Goal: Contribute content: Contribute content

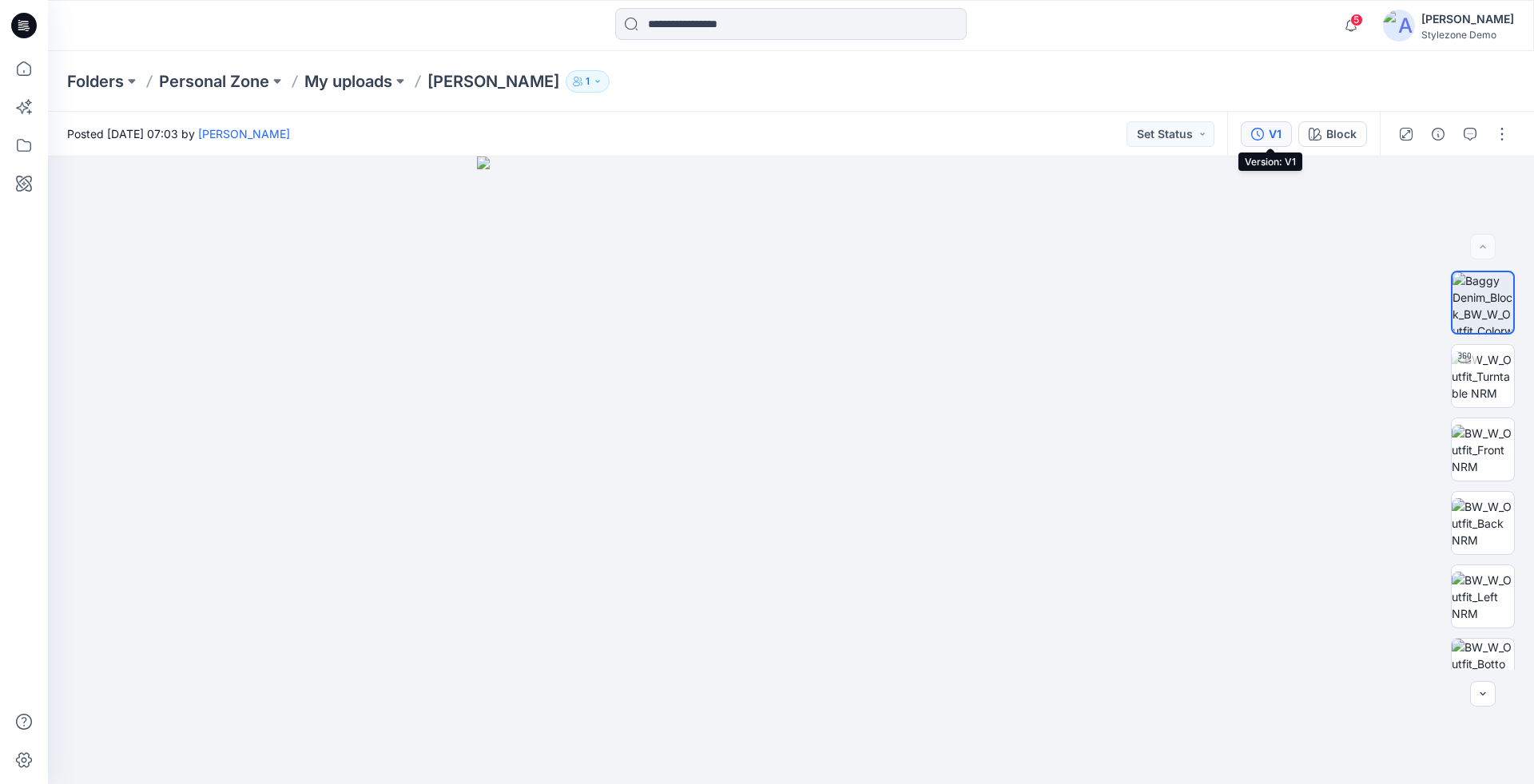
click at [1278, 137] on div "V1" at bounding box center [1276, 133] width 13 height 17
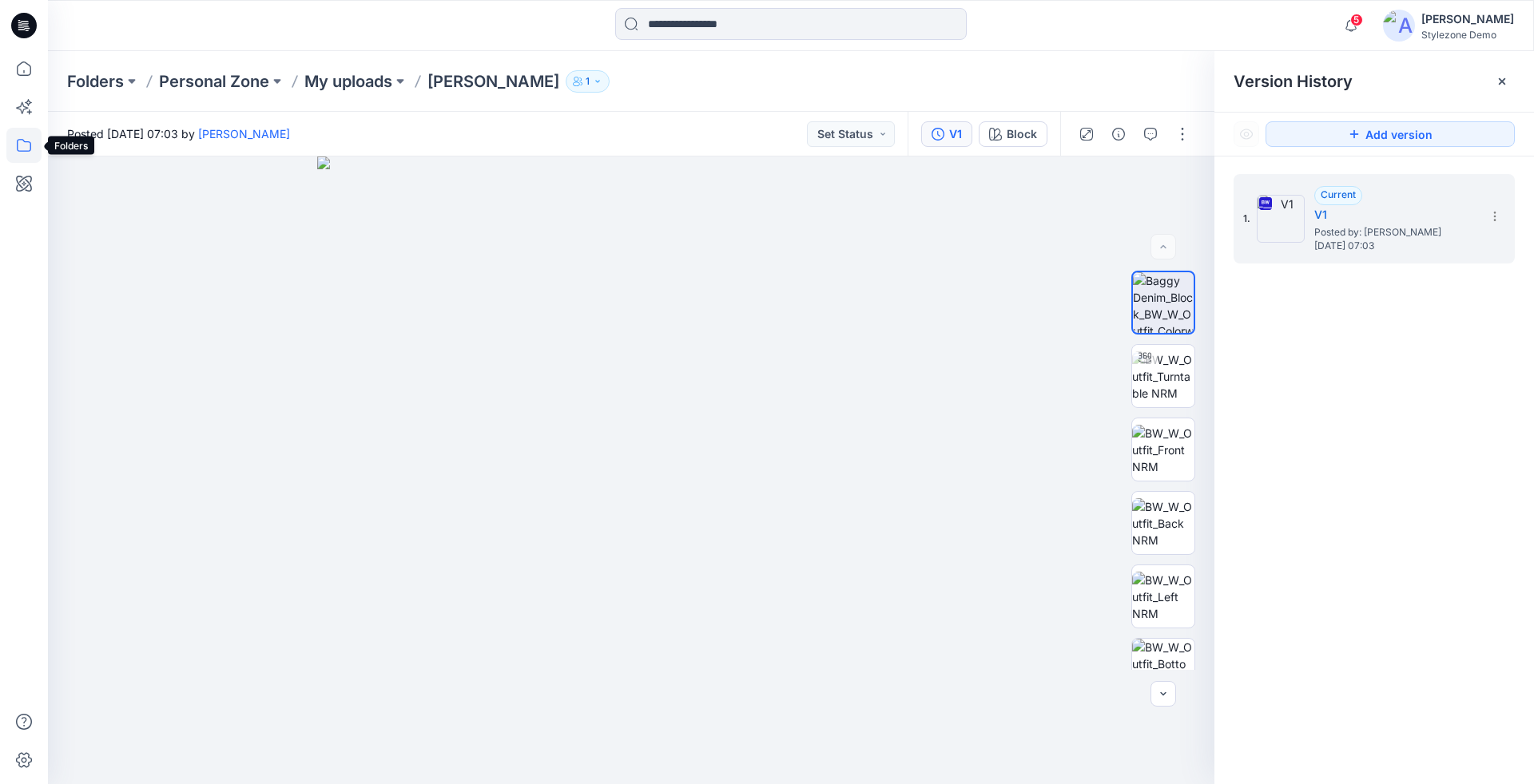
click at [11, 144] on icon at bounding box center [24, 145] width 35 height 35
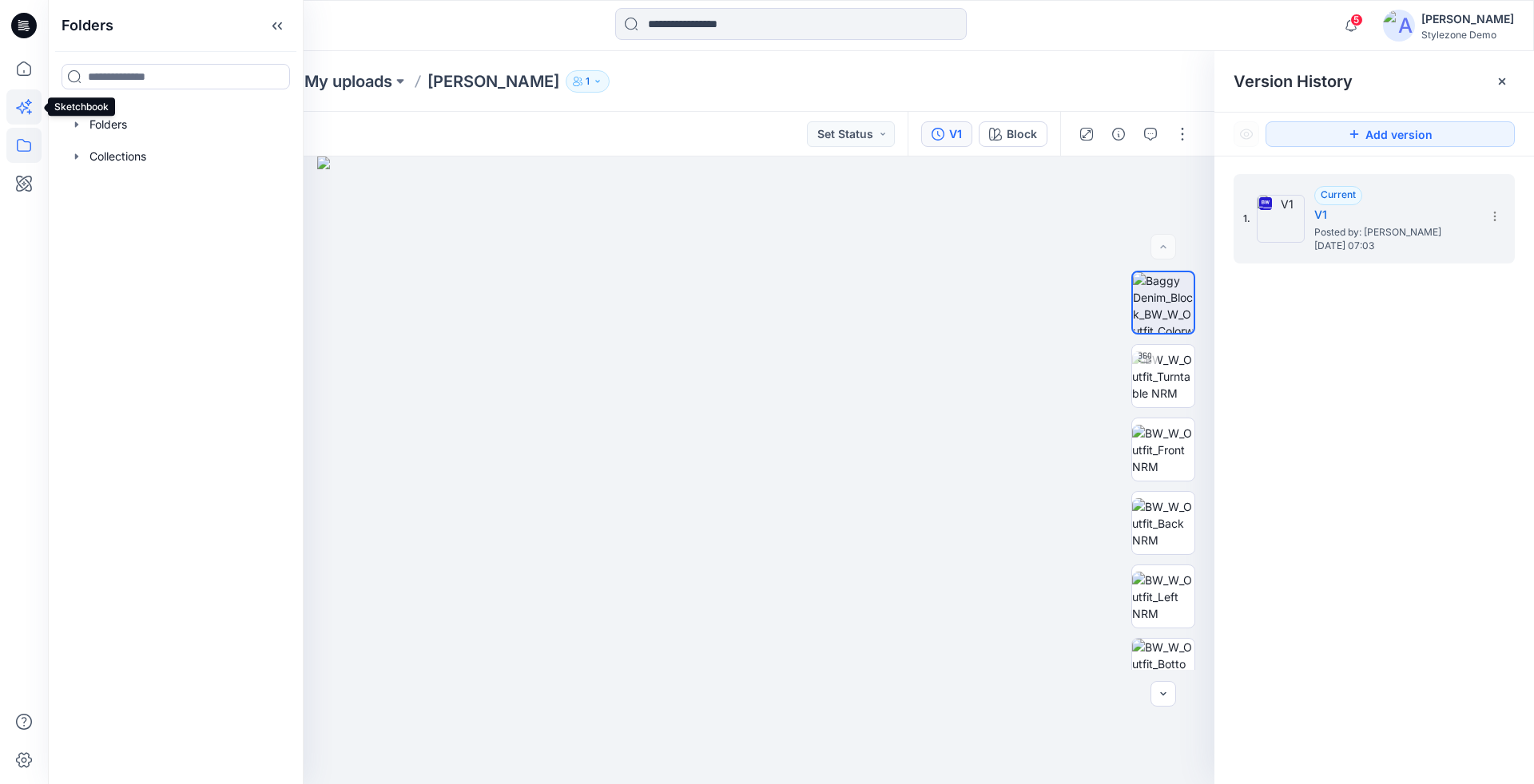
click at [29, 118] on icon at bounding box center [24, 107] width 35 height 35
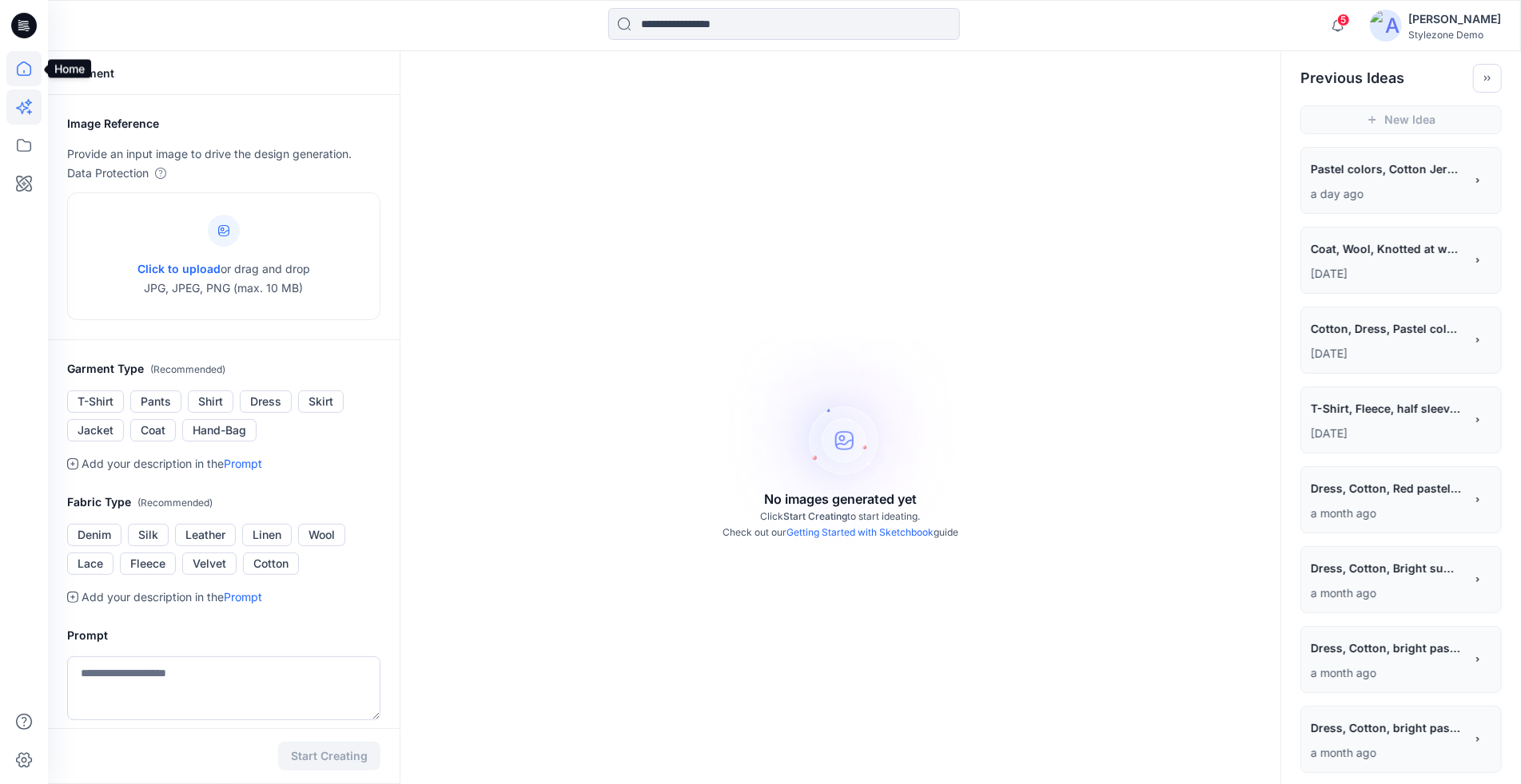
click at [24, 81] on icon at bounding box center [24, 69] width 35 height 35
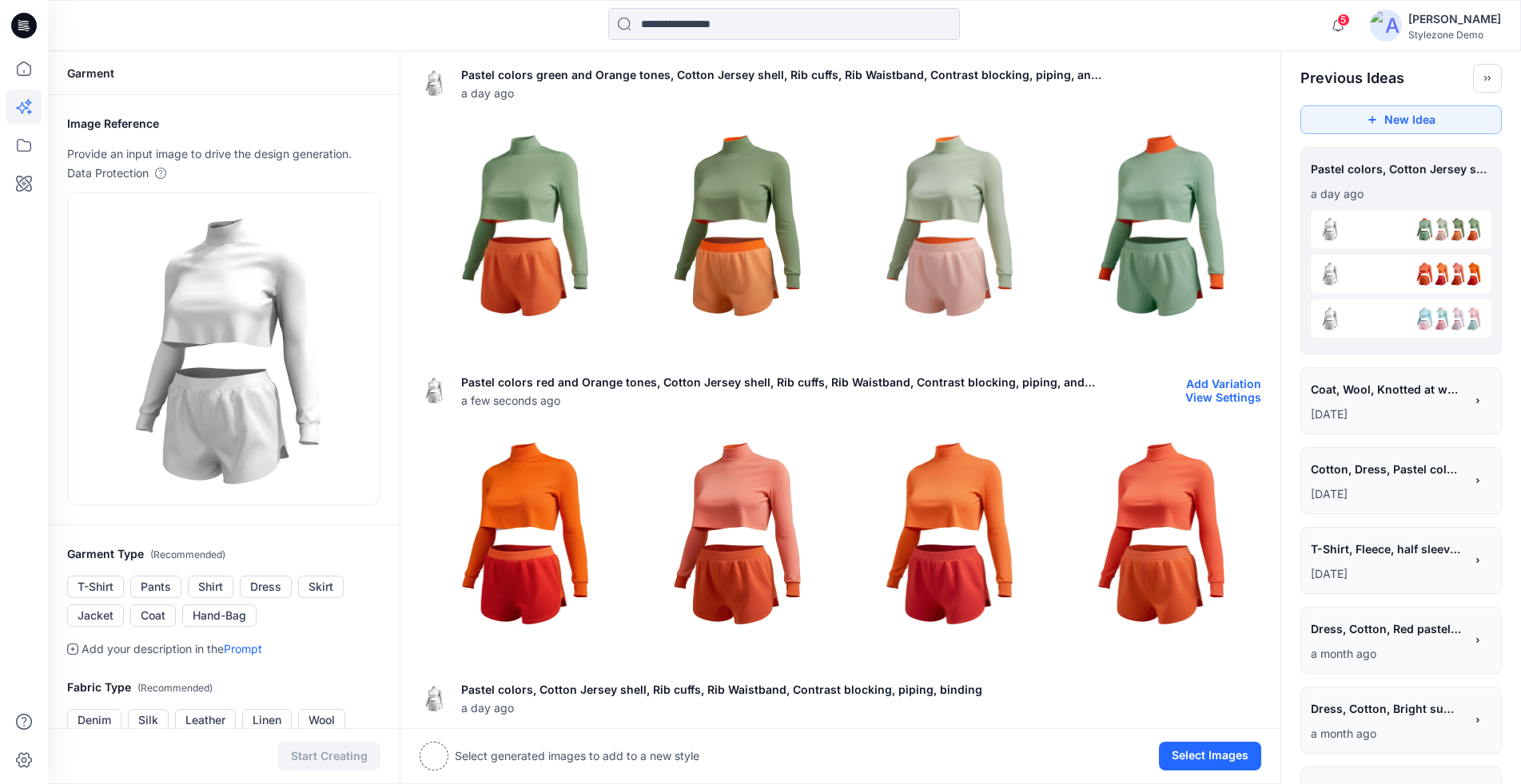
scroll to position [144, 0]
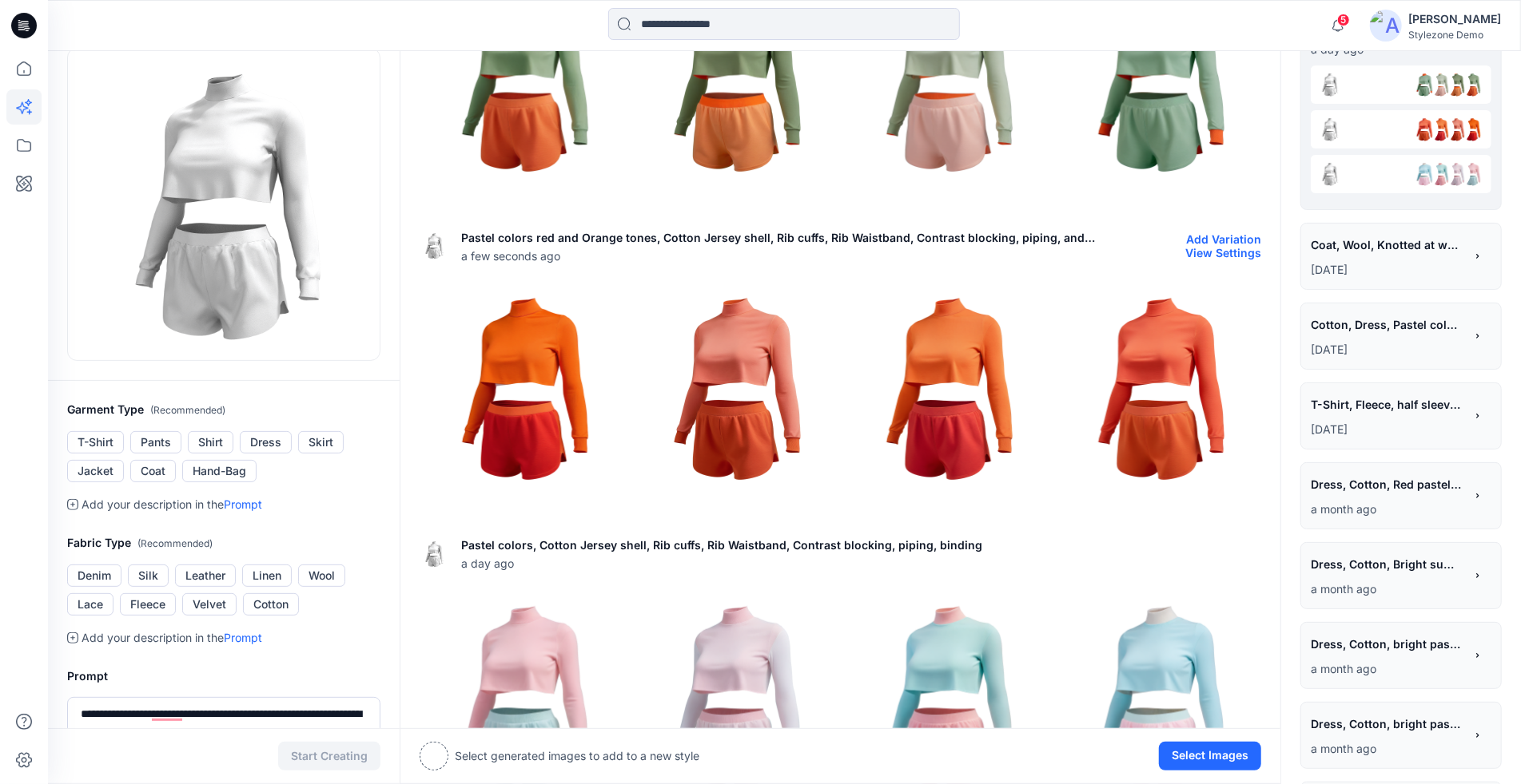
click at [490, 353] on img at bounding box center [522, 387] width 204 height 204
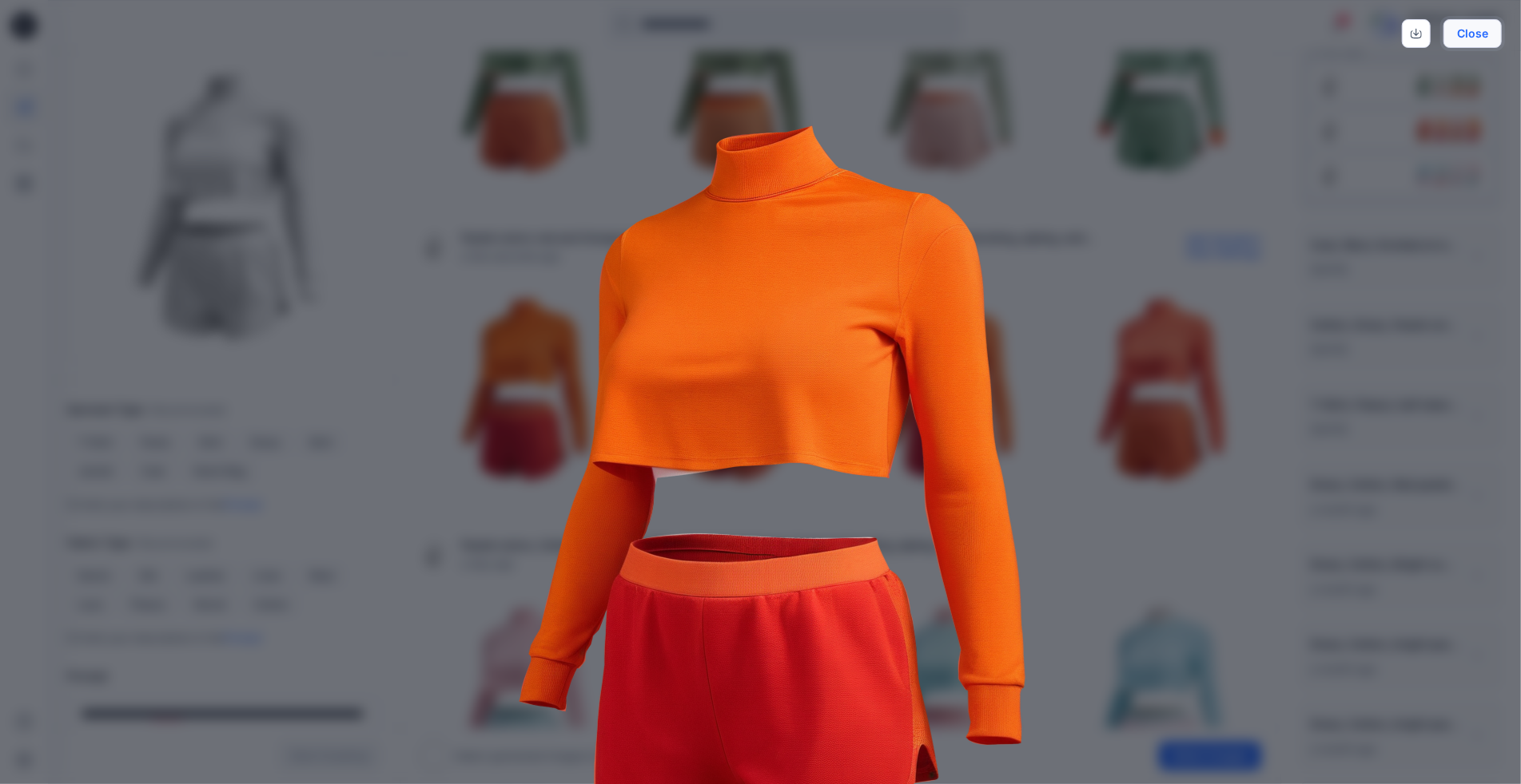
click at [1461, 35] on button "Close" at bounding box center [1471, 33] width 58 height 28
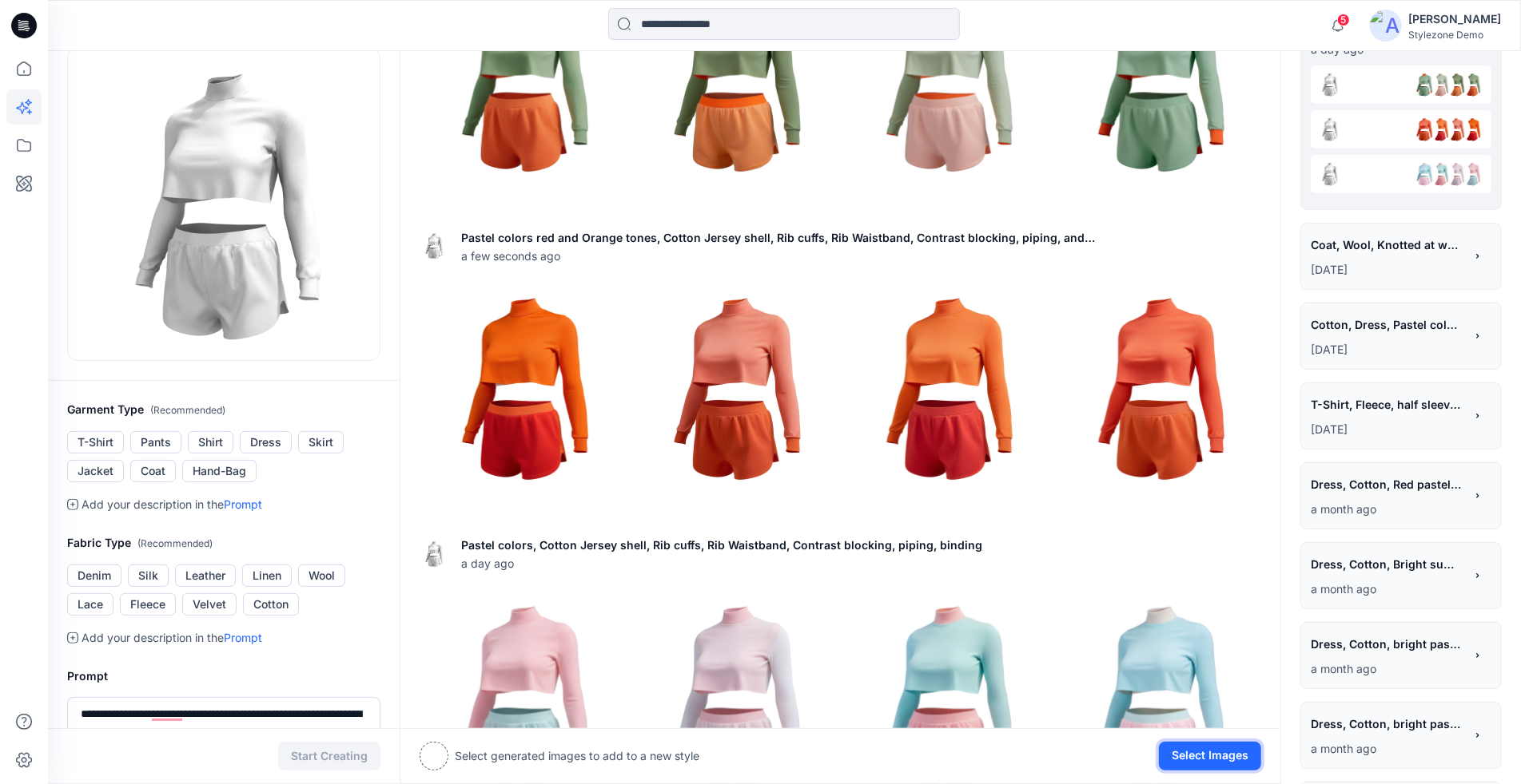
click at [1169, 754] on button "Select Images" at bounding box center [1209, 756] width 102 height 28
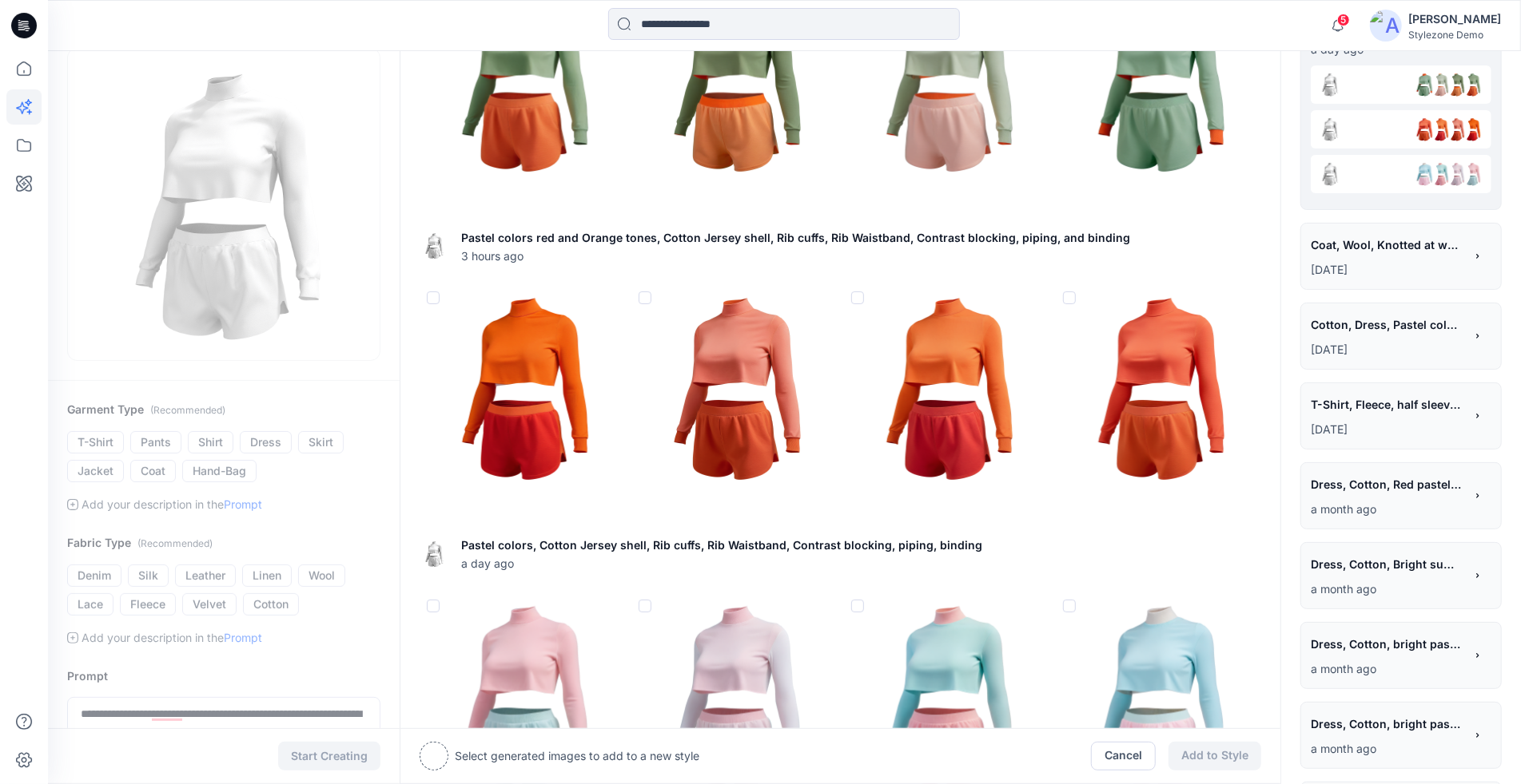
click at [535, 623] on img at bounding box center [522, 696] width 204 height 204
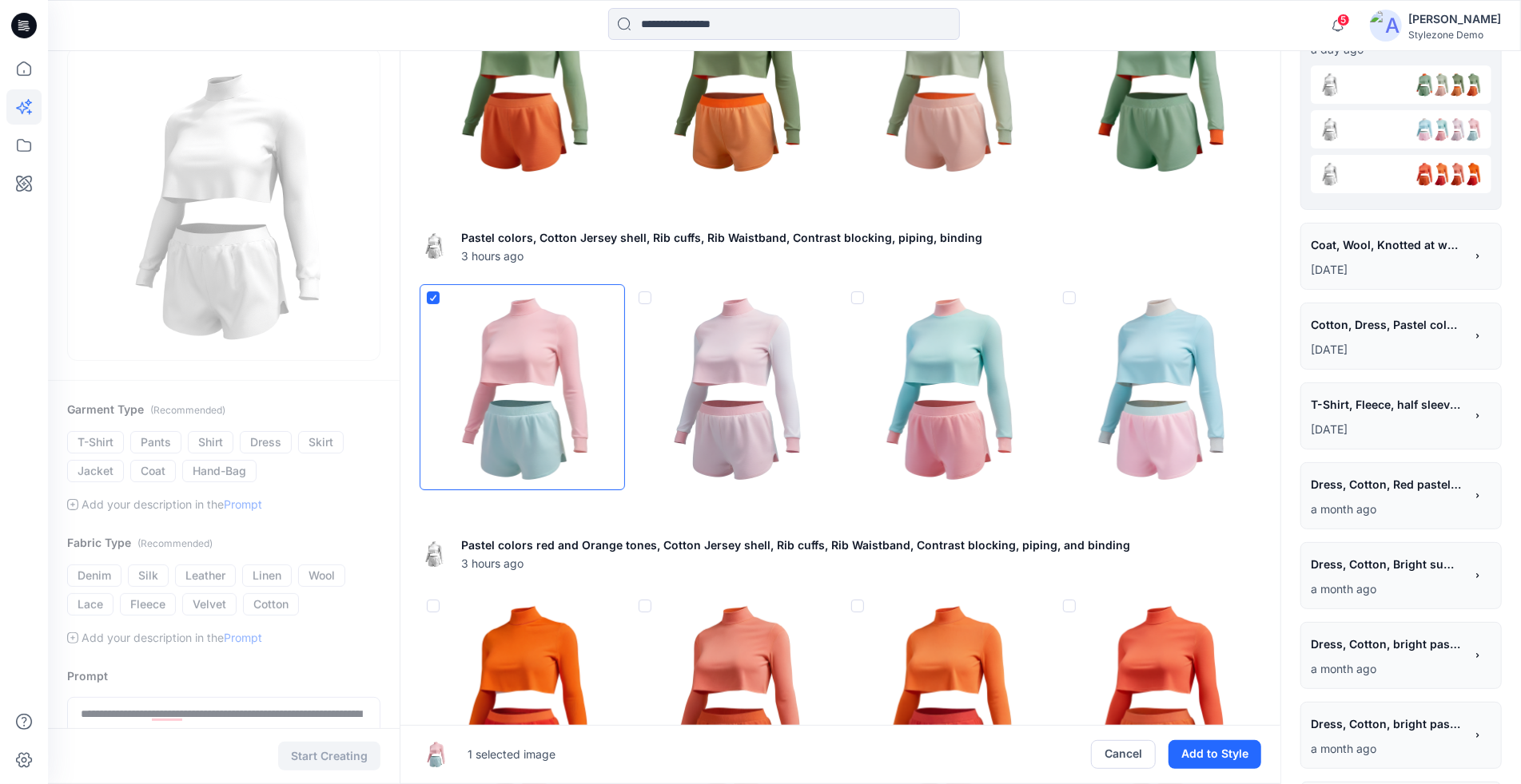
click at [534, 390] on img at bounding box center [522, 387] width 204 height 204
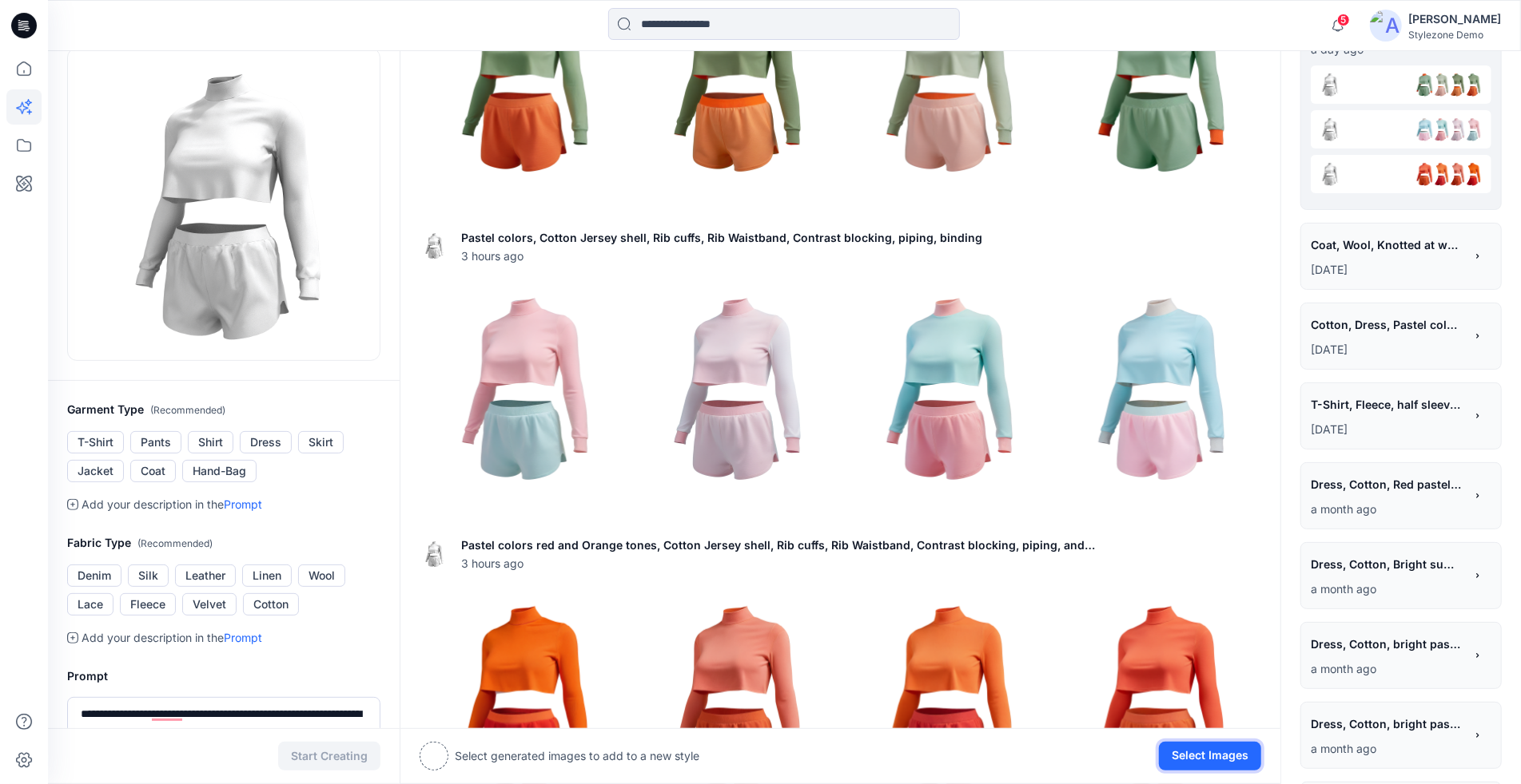
click at [1252, 760] on button "Select Images" at bounding box center [1209, 756] width 102 height 28
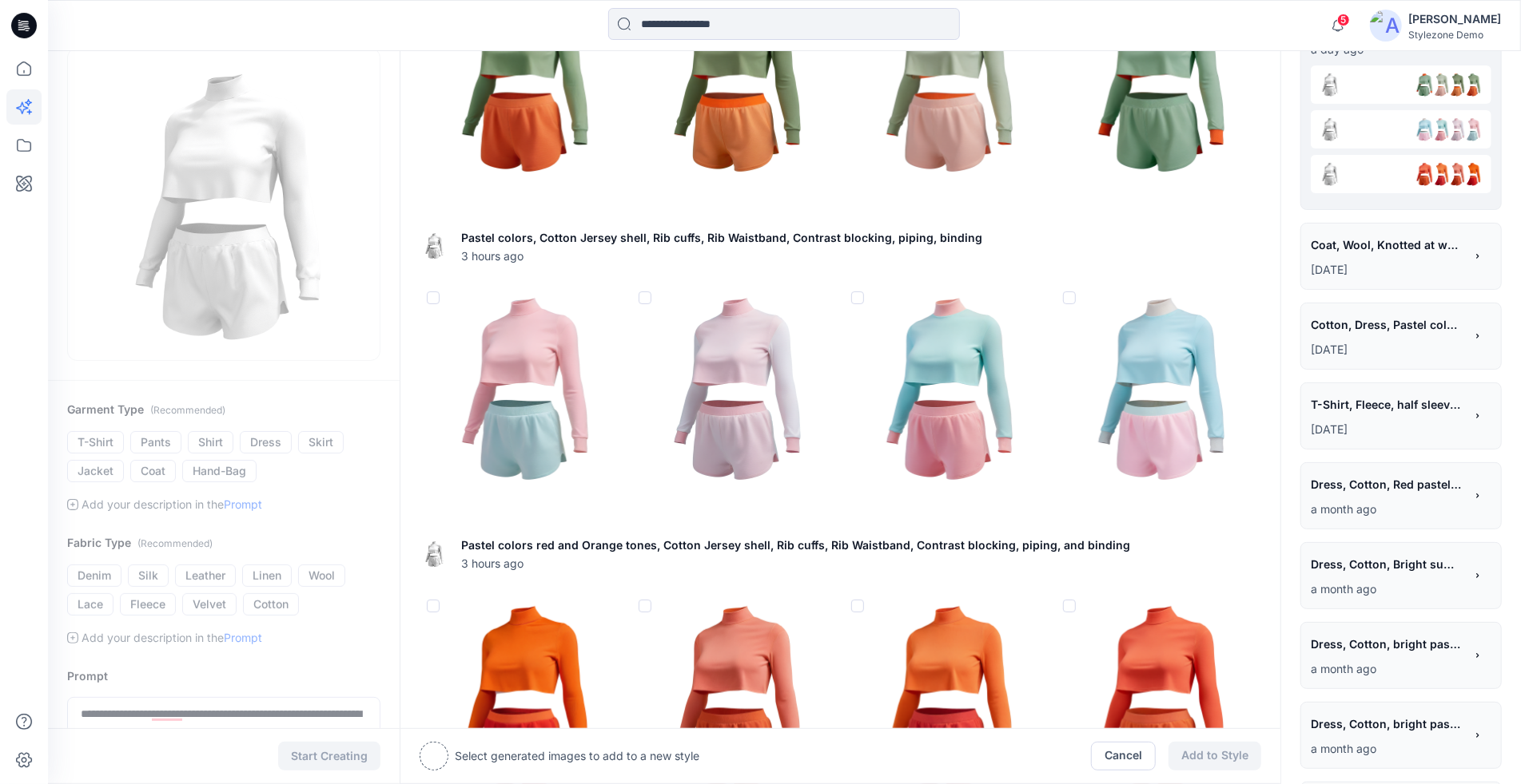
scroll to position [312, 0]
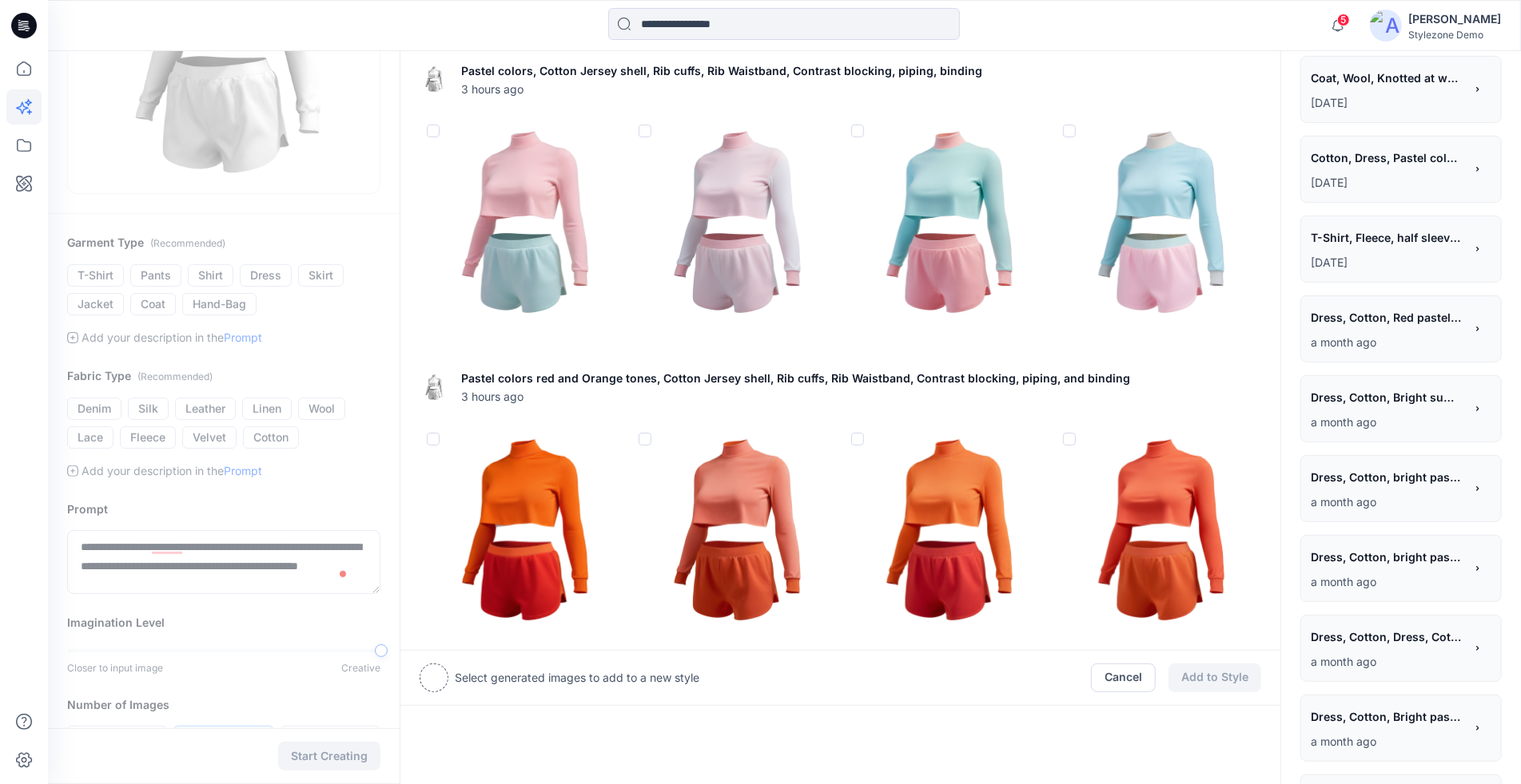
click at [902, 503] on img at bounding box center [947, 528] width 204 height 204
click at [537, 212] on img at bounding box center [522, 221] width 204 height 204
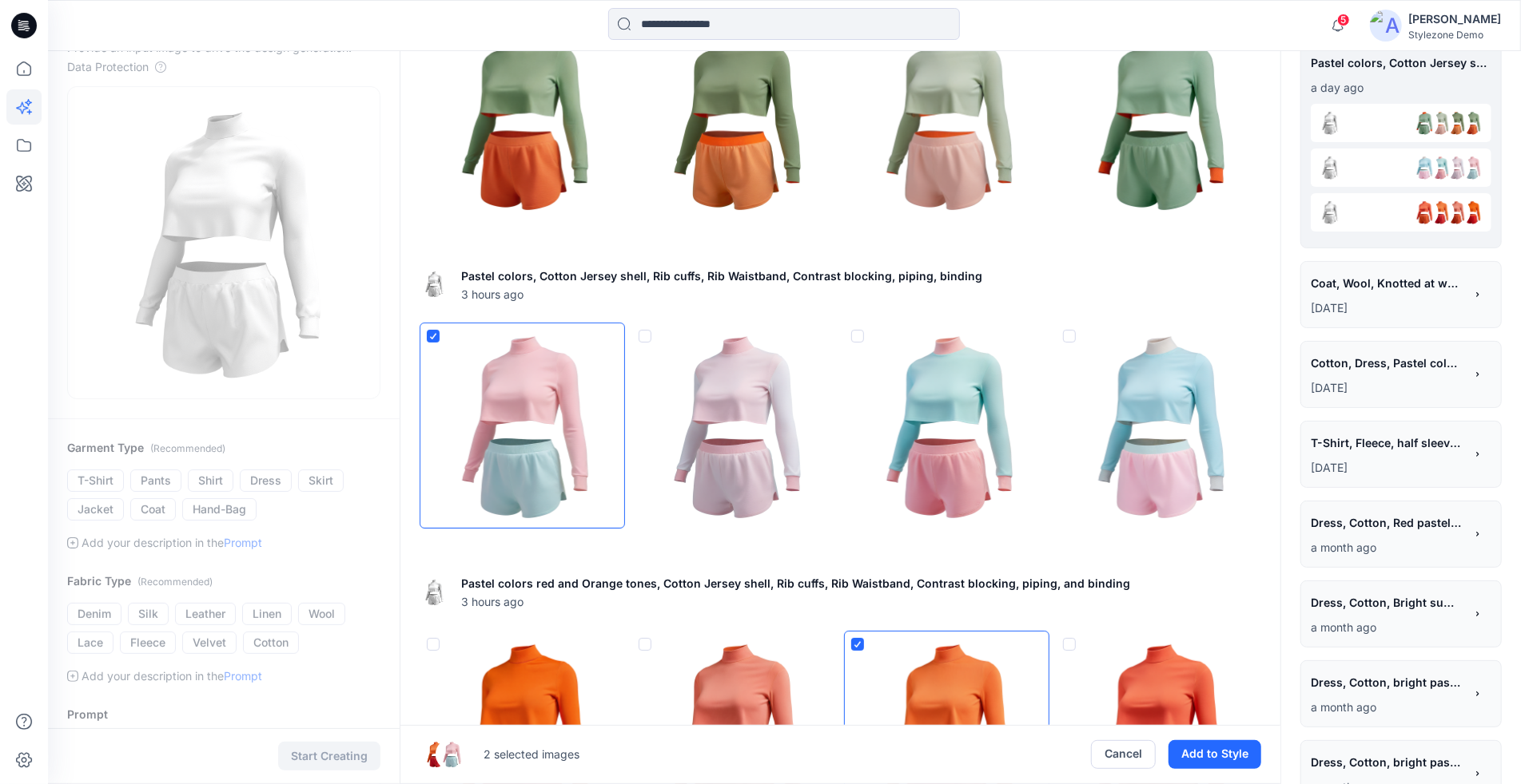
scroll to position [33, 0]
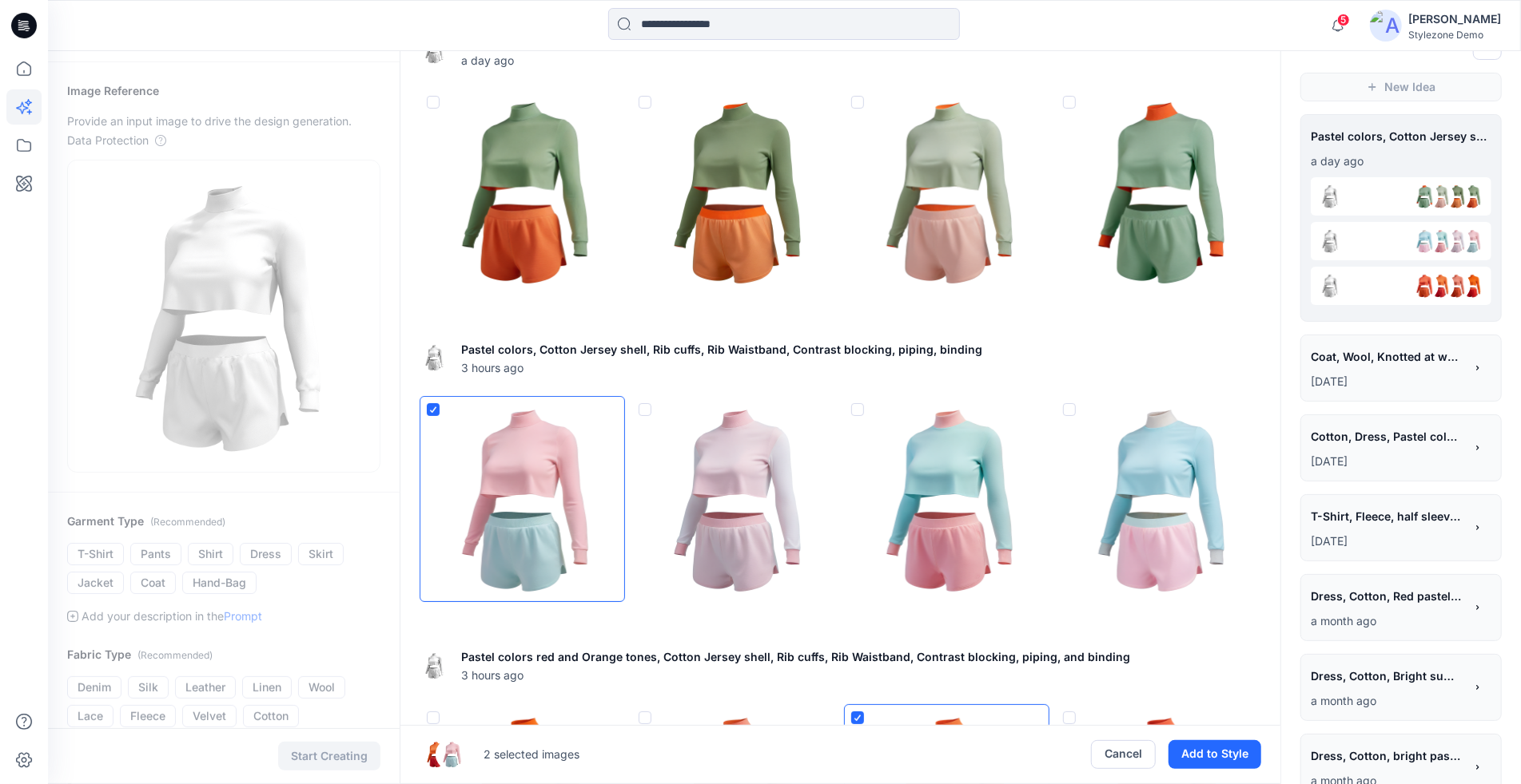
click at [973, 223] on img at bounding box center [947, 191] width 204 height 204
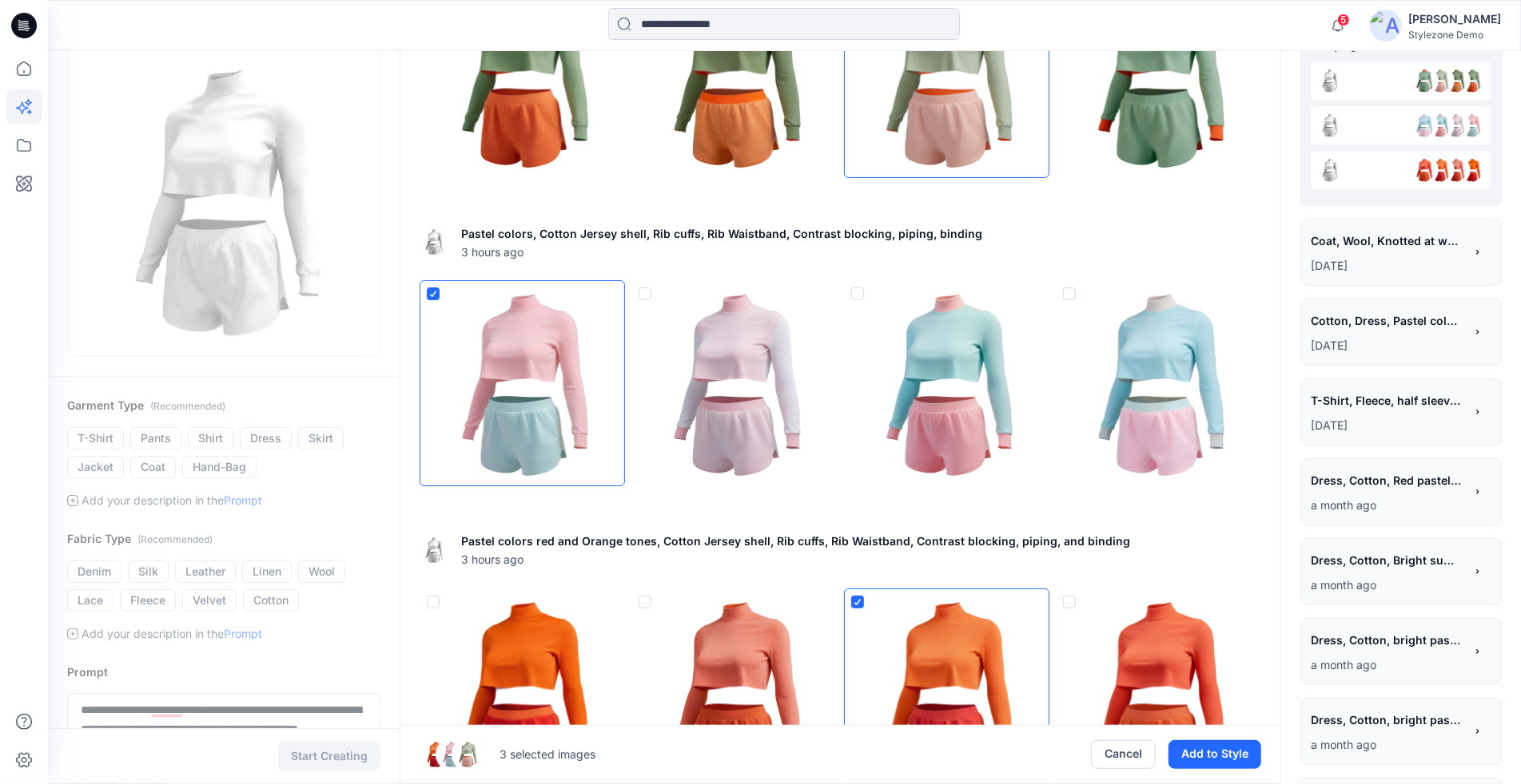
scroll to position [161, 0]
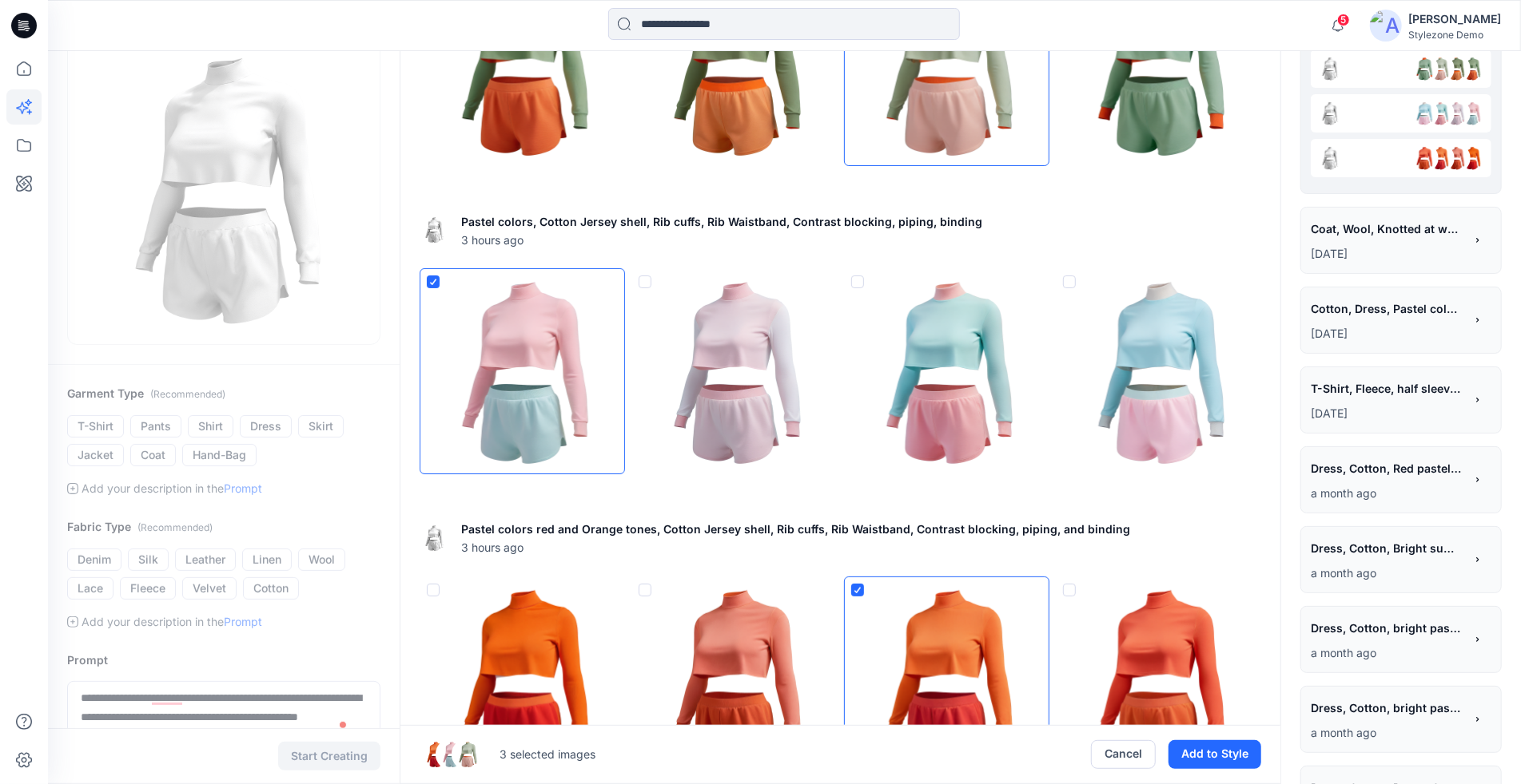
click at [987, 618] on img at bounding box center [947, 679] width 204 height 204
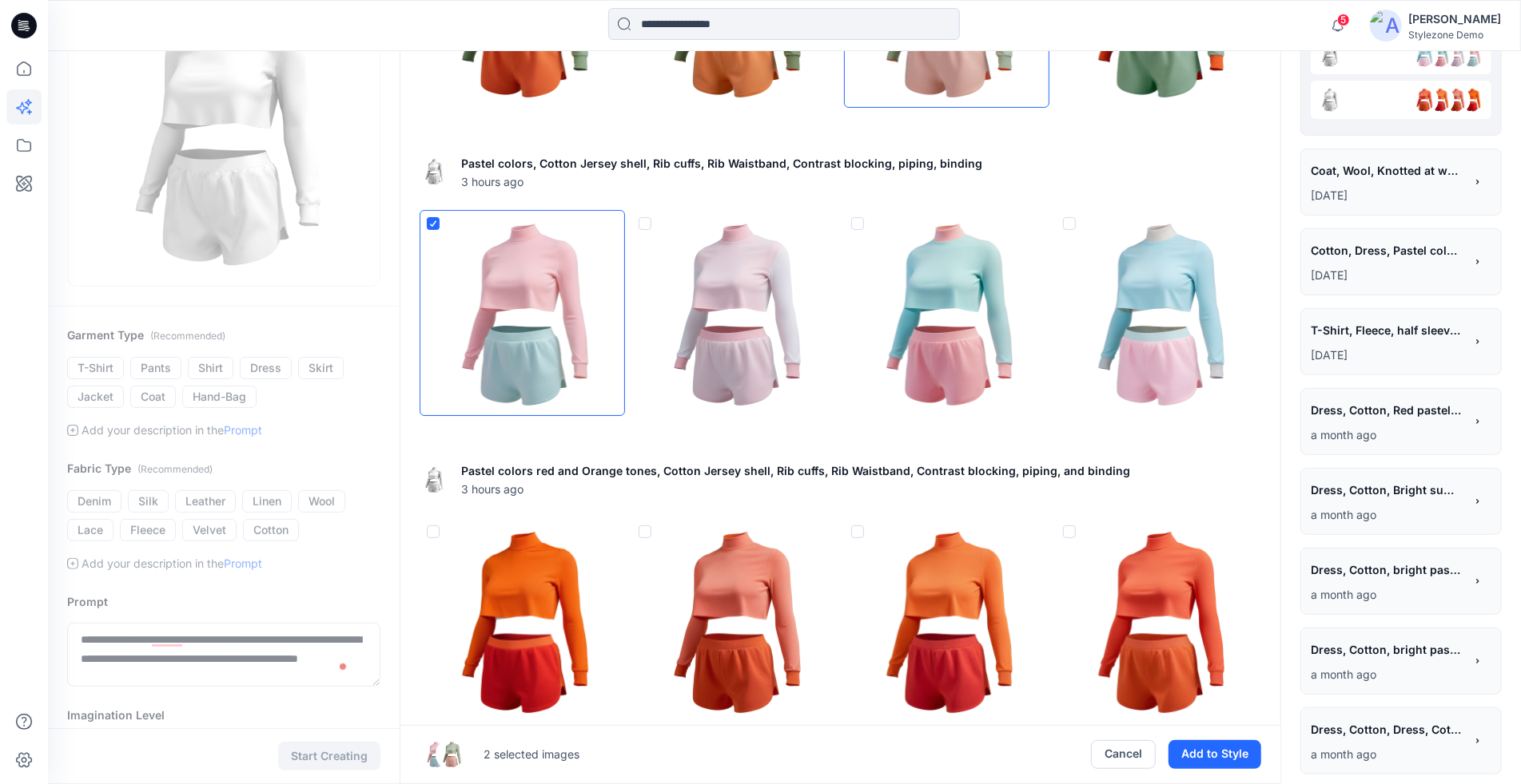
scroll to position [148, 0]
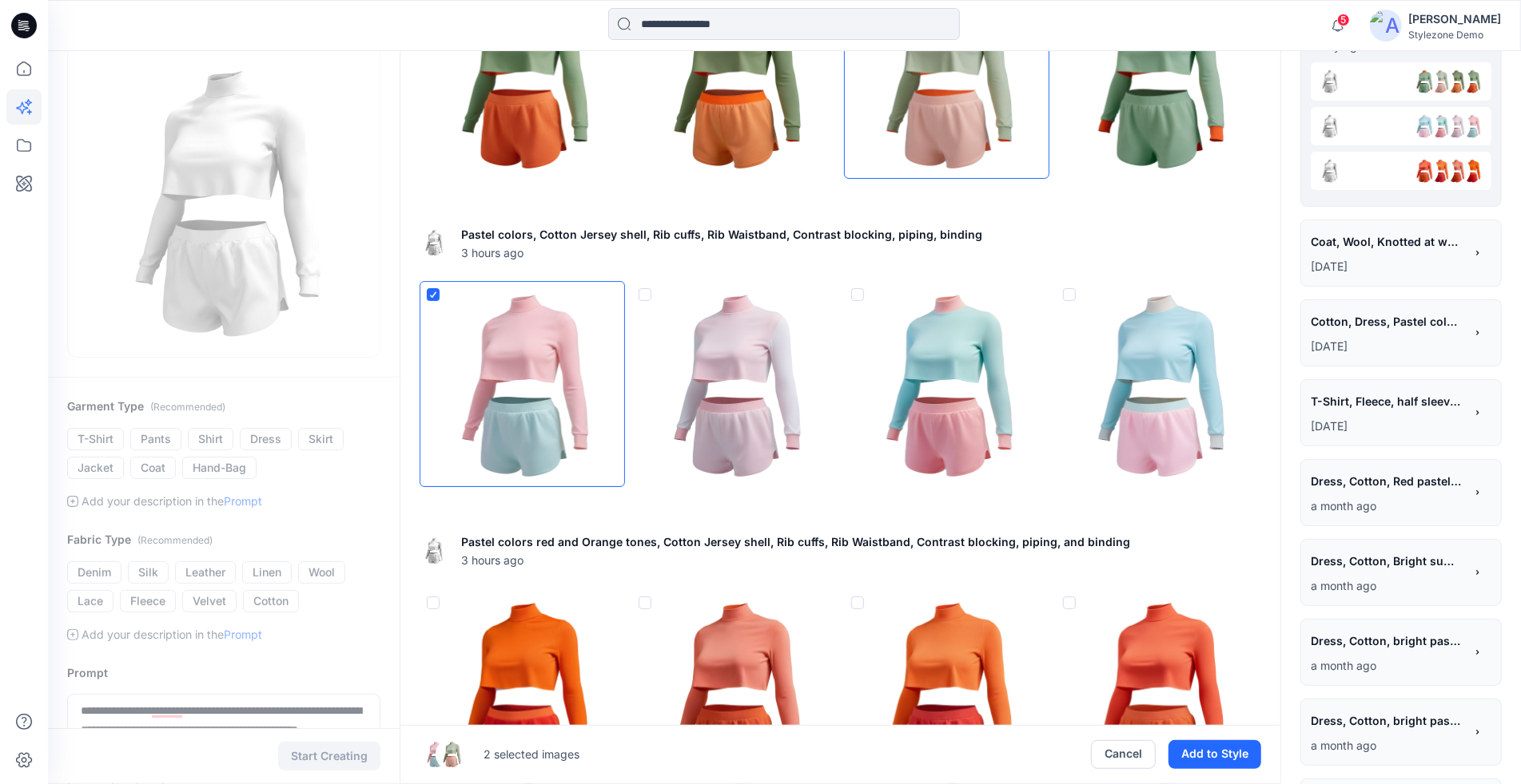
click at [973, 627] on img at bounding box center [947, 692] width 204 height 204
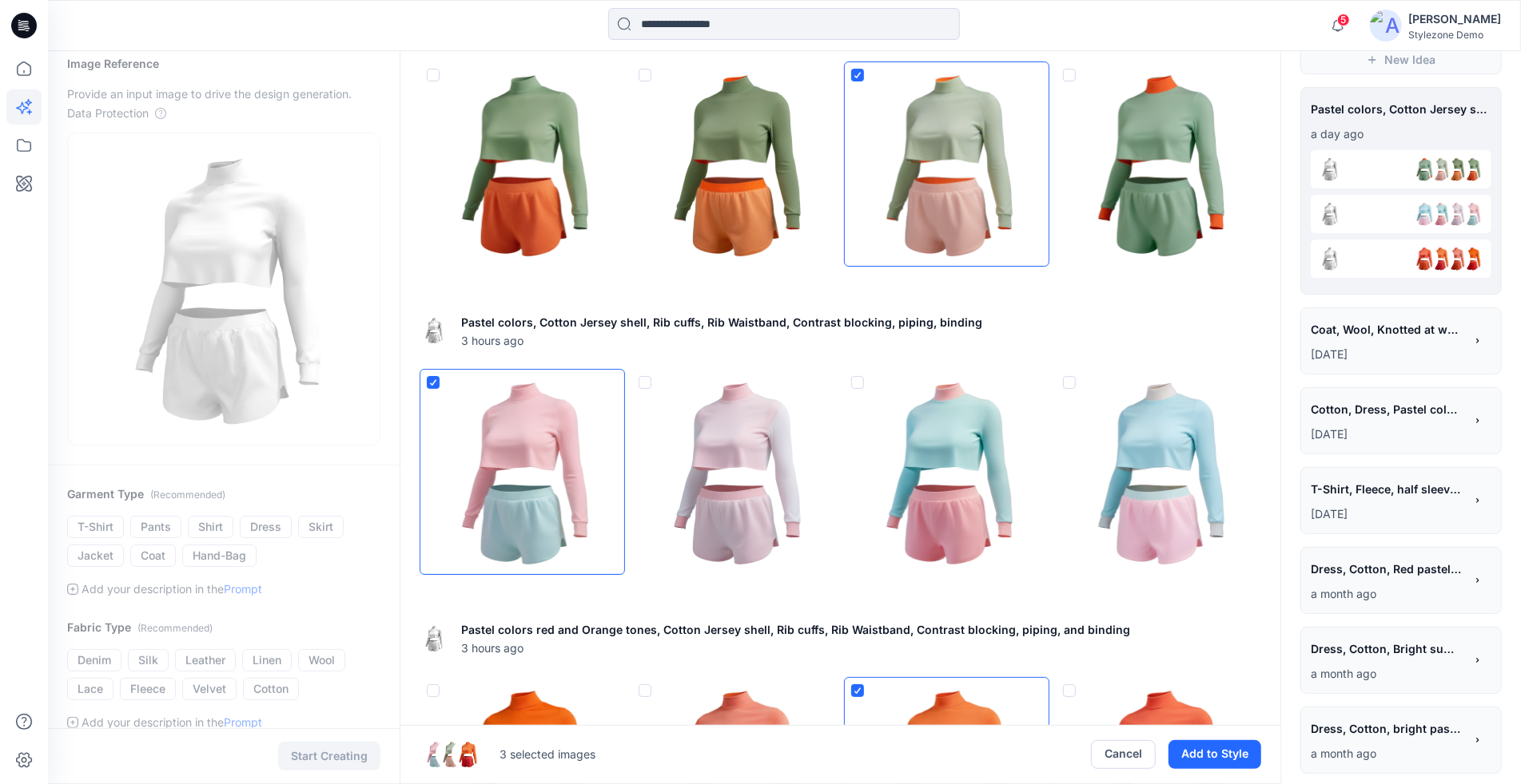
scroll to position [49, 0]
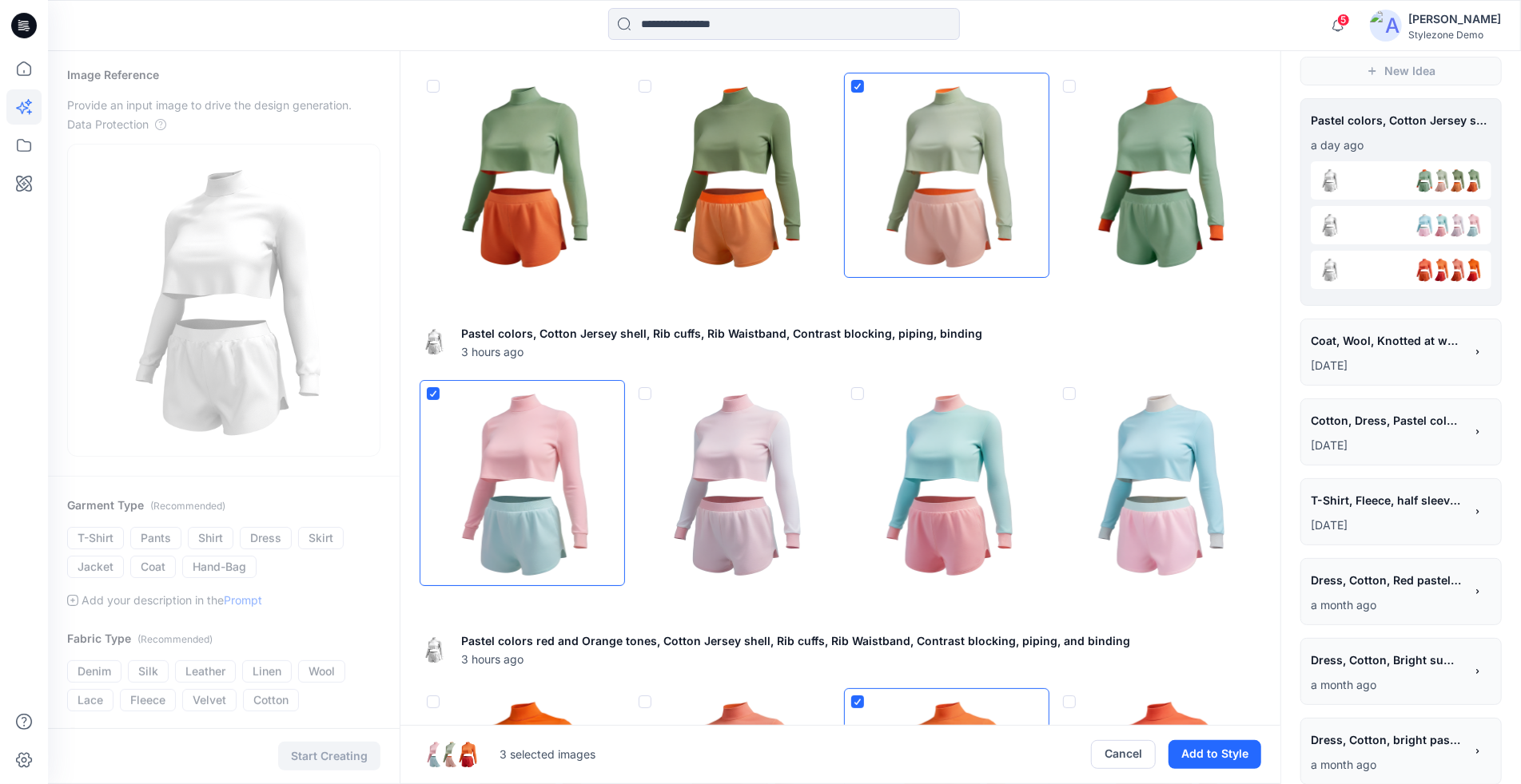
click at [983, 451] on img at bounding box center [947, 483] width 204 height 204
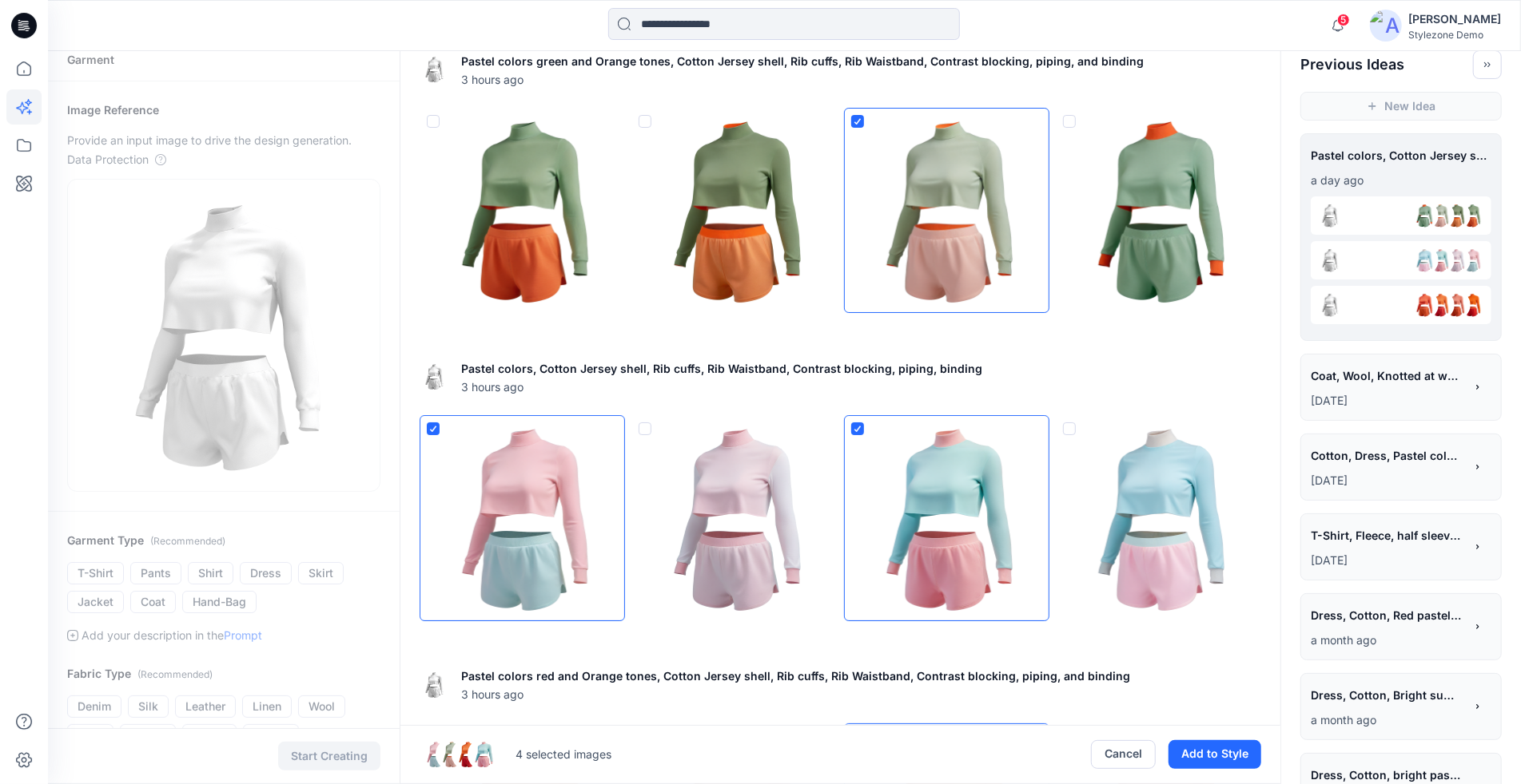
click at [536, 210] on img at bounding box center [522, 210] width 204 height 204
click at [1209, 753] on button "Add to Style" at bounding box center [1214, 755] width 93 height 28
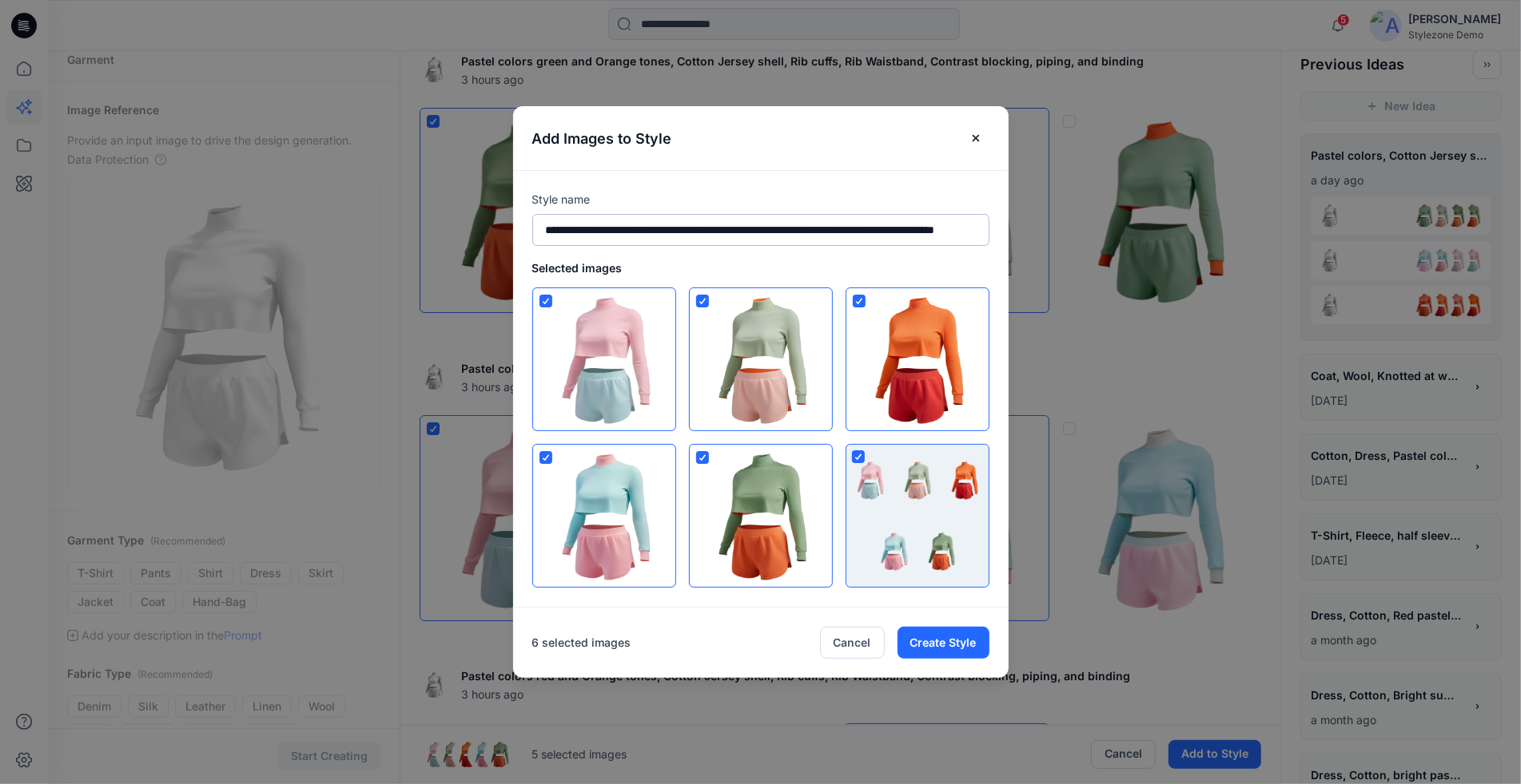
click at [661, 239] on input "**********" at bounding box center [760, 230] width 457 height 32
click at [981, 145] on button "Close" at bounding box center [976, 138] width 28 height 26
